Goal: Find specific page/section: Find specific page/section

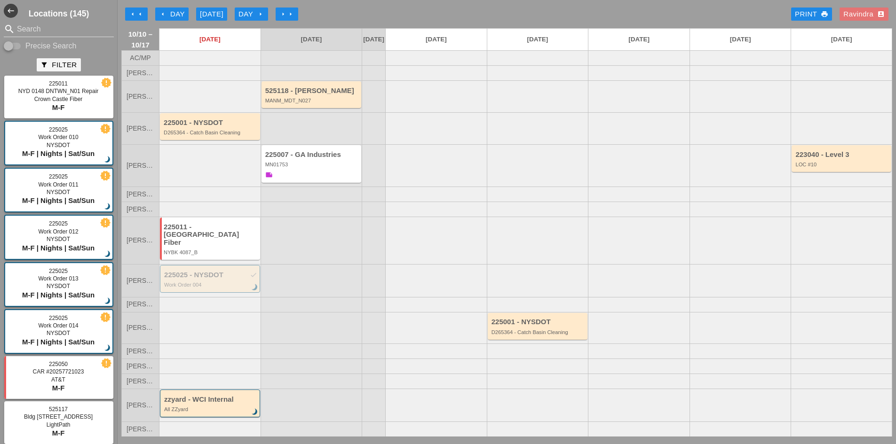
click at [181, 6] on div "arrow_left arrow_left arrow_left Day [DATE] Day arrow_right arrow_right arrow_r…" at bounding box center [506, 14] width 771 height 19
click at [181, 9] on div "arrow_left Day" at bounding box center [172, 14] width 26 height 11
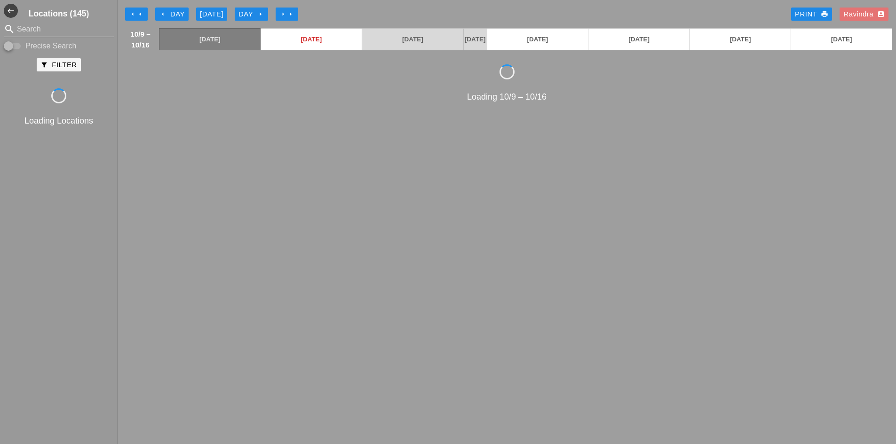
click at [181, 9] on div "arrow_left Day" at bounding box center [172, 14] width 26 height 11
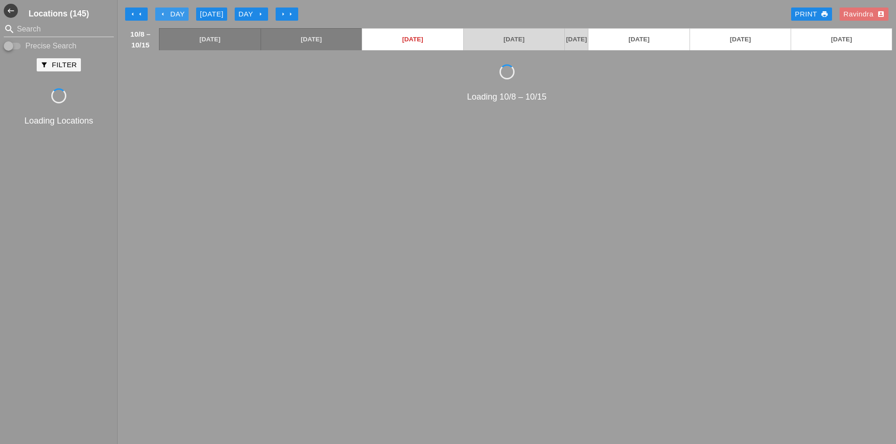
click at [181, 9] on div "arrow_left Day" at bounding box center [172, 14] width 26 height 11
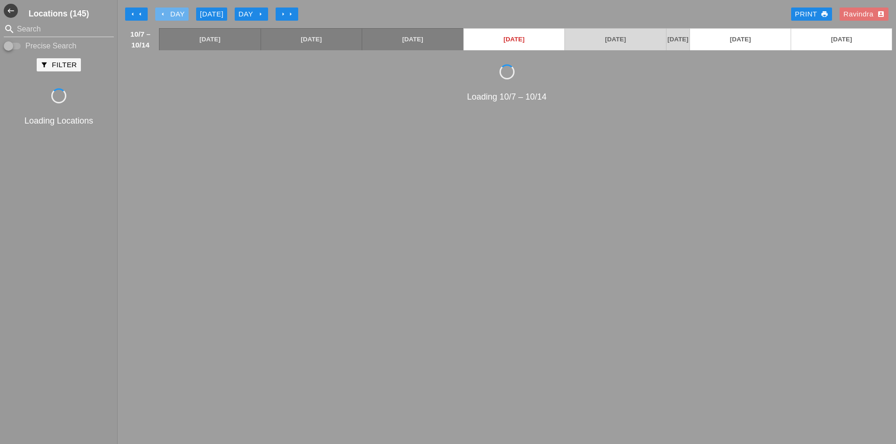
click at [181, 9] on div "arrow_left Day" at bounding box center [172, 14] width 26 height 11
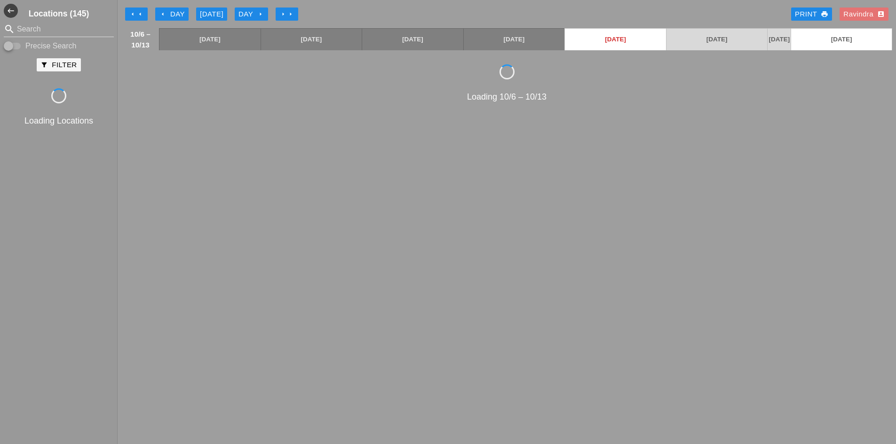
click at [325, 9] on div "arrow_left arrow_left arrow_left Day Today Day arrow_right arrow_right arrow_ri…" at bounding box center [506, 14] width 771 height 19
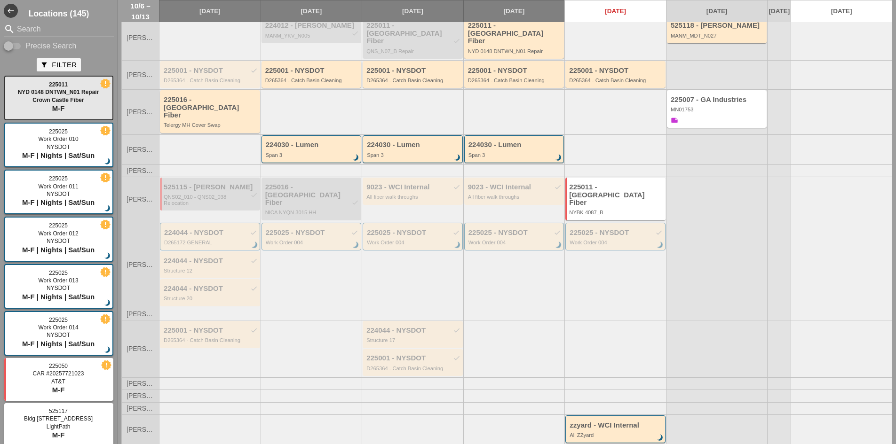
scroll to position [152, 0]
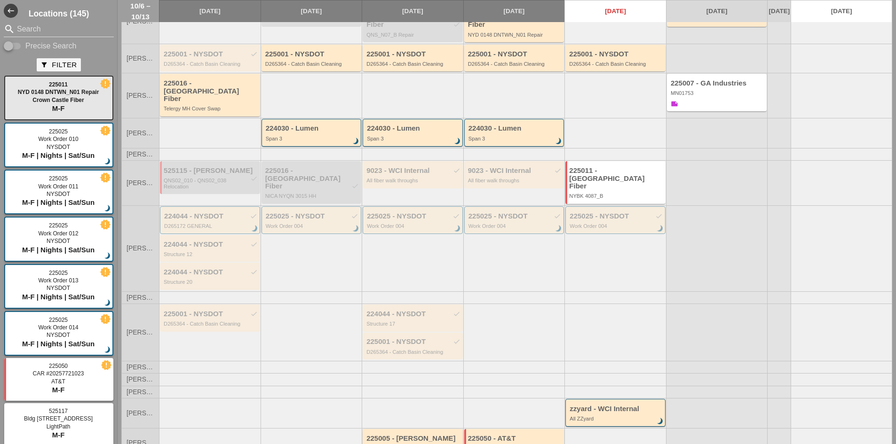
click at [420, 435] on div "225005 - Hugh O'Kane Windstream Manhole Cover" at bounding box center [413, 443] width 94 height 17
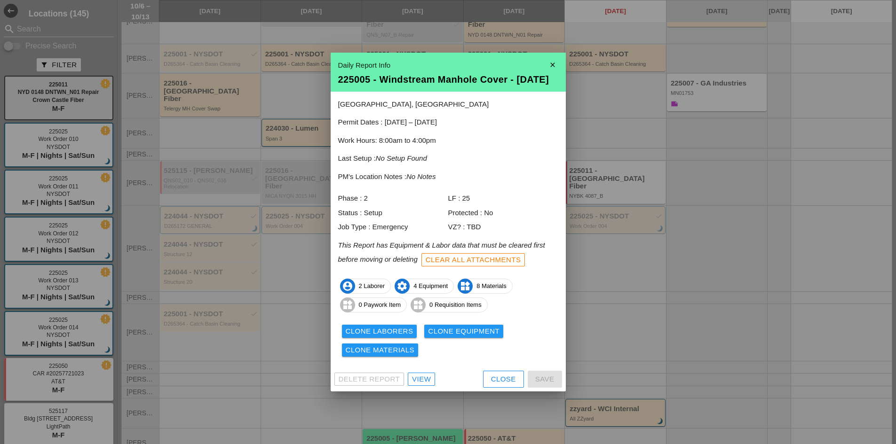
click at [505, 385] on div "Close" at bounding box center [503, 379] width 25 height 11
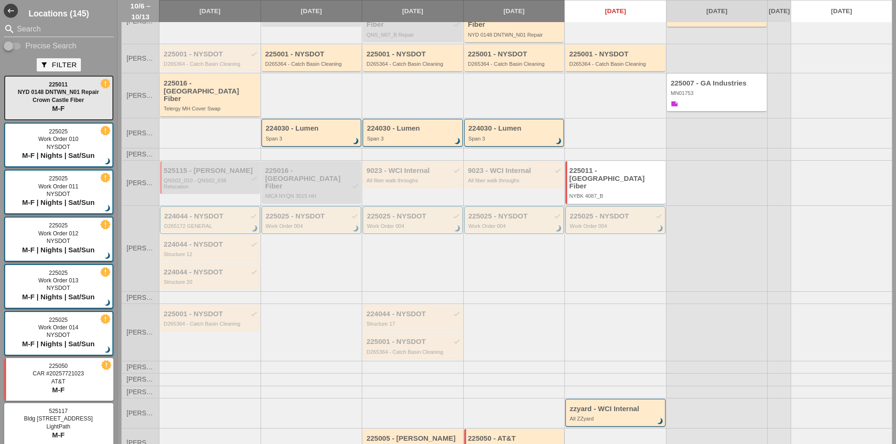
click at [506, 435] on div "225050 - AT&T CAR# 20257721054" at bounding box center [515, 443] width 94 height 17
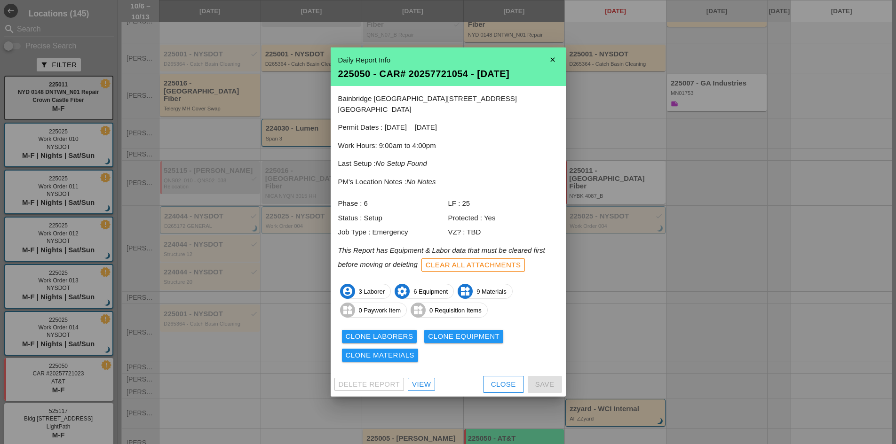
click at [423, 379] on div "View" at bounding box center [421, 384] width 19 height 11
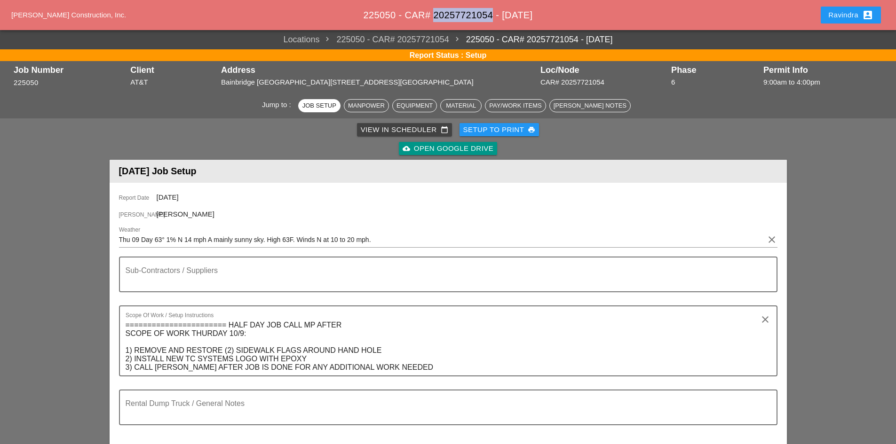
drag, startPoint x: 484, startPoint y: 13, endPoint x: 425, endPoint y: 19, distance: 59.1
click at [425, 19] on span "225050 - CAR# 20257721054 - 10/09/2025" at bounding box center [447, 15] width 169 height 10
copy span "20257721054"
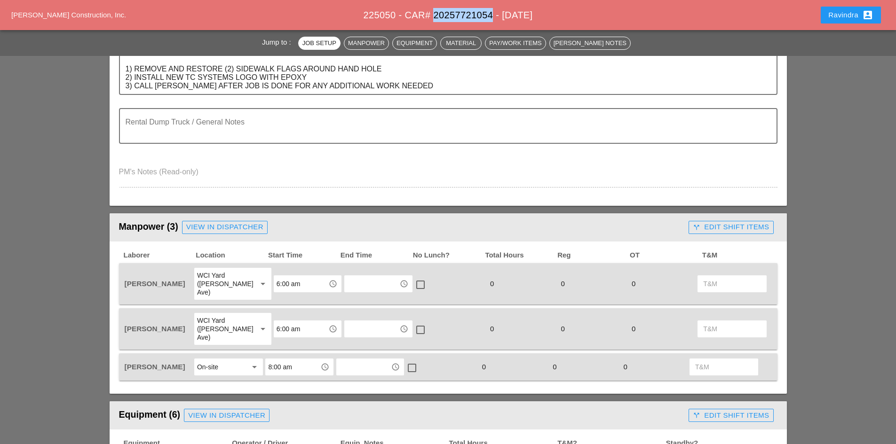
scroll to position [188, 0]
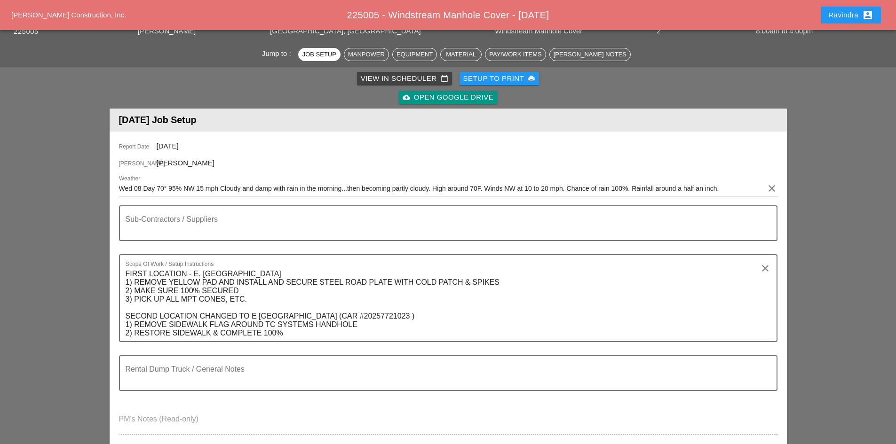
scroll to position [141, 0]
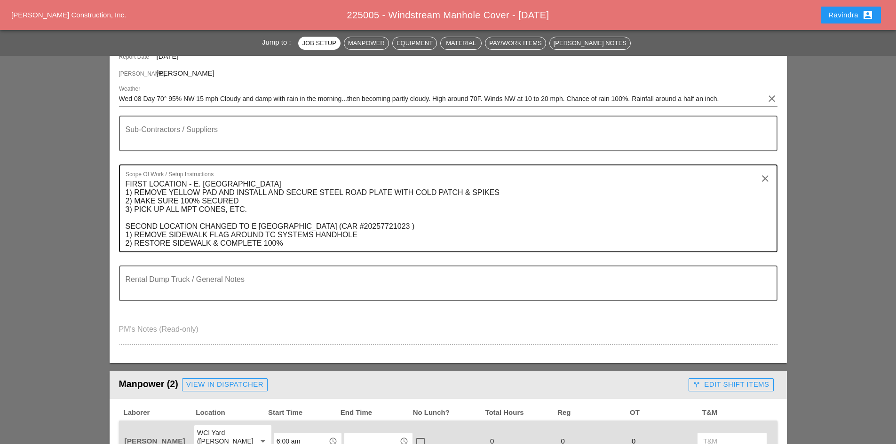
click at [454, 228] on textarea "FIRST LOCATION - E. [GEOGRAPHIC_DATA] 1) REMOVE YELLOW PAD AND INSTALL AND SECU…" at bounding box center [445, 214] width 638 height 75
